Goal: Information Seeking & Learning: Learn about a topic

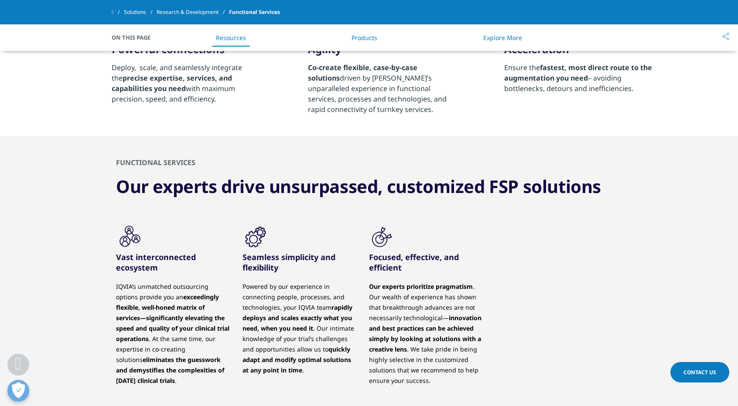
scroll to position [698, 0]
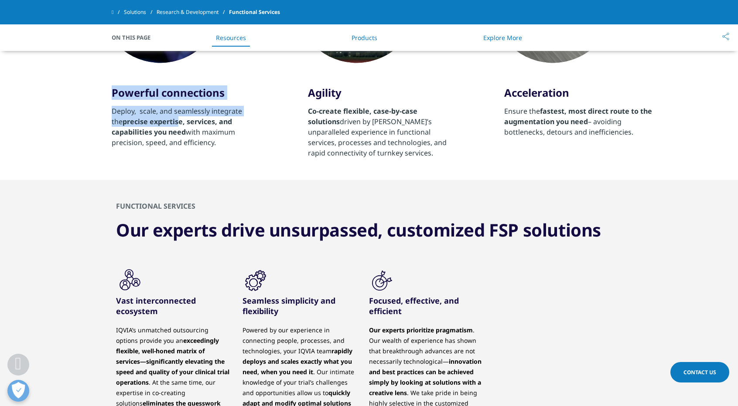
drag, startPoint x: 112, startPoint y: 95, endPoint x: 167, endPoint y: 126, distance: 63.8
click at [167, 126] on div "Powerful connections Deploy, scale, and seamlessly integrate the precise expert…" at bounding box center [187, 116] width 150 height 61
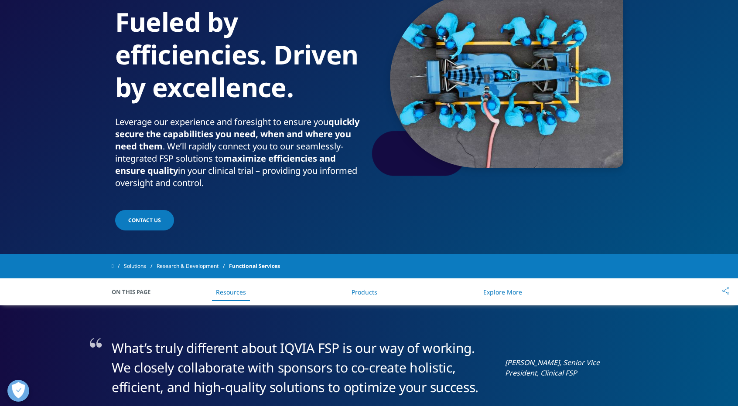
scroll to position [0, 0]
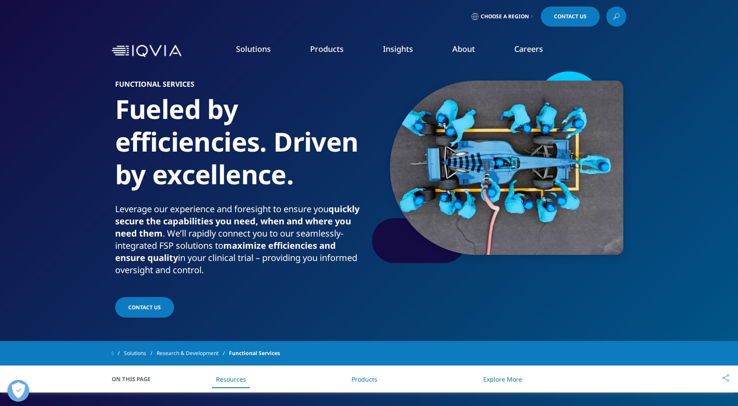
click at [156, 53] on img at bounding box center [147, 51] width 70 height 13
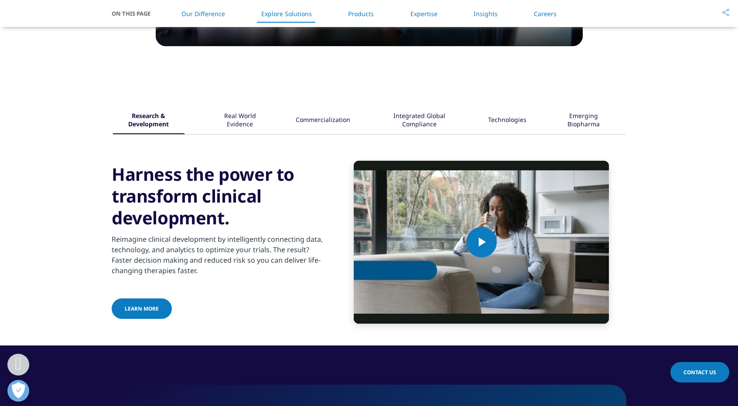
scroll to position [1019, 0]
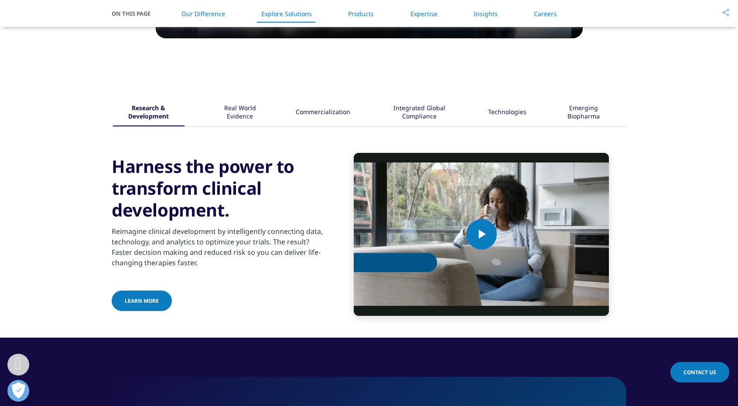
click at [244, 109] on div "Real World Evidence" at bounding box center [240, 112] width 56 height 27
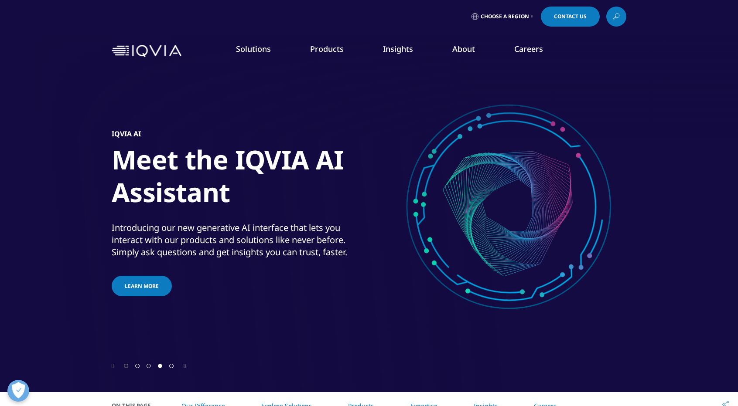
click at [0, 6] on div "Choose a Region Contact Us" at bounding box center [369, 16] width 738 height 33
